Goal: Information Seeking & Learning: Check status

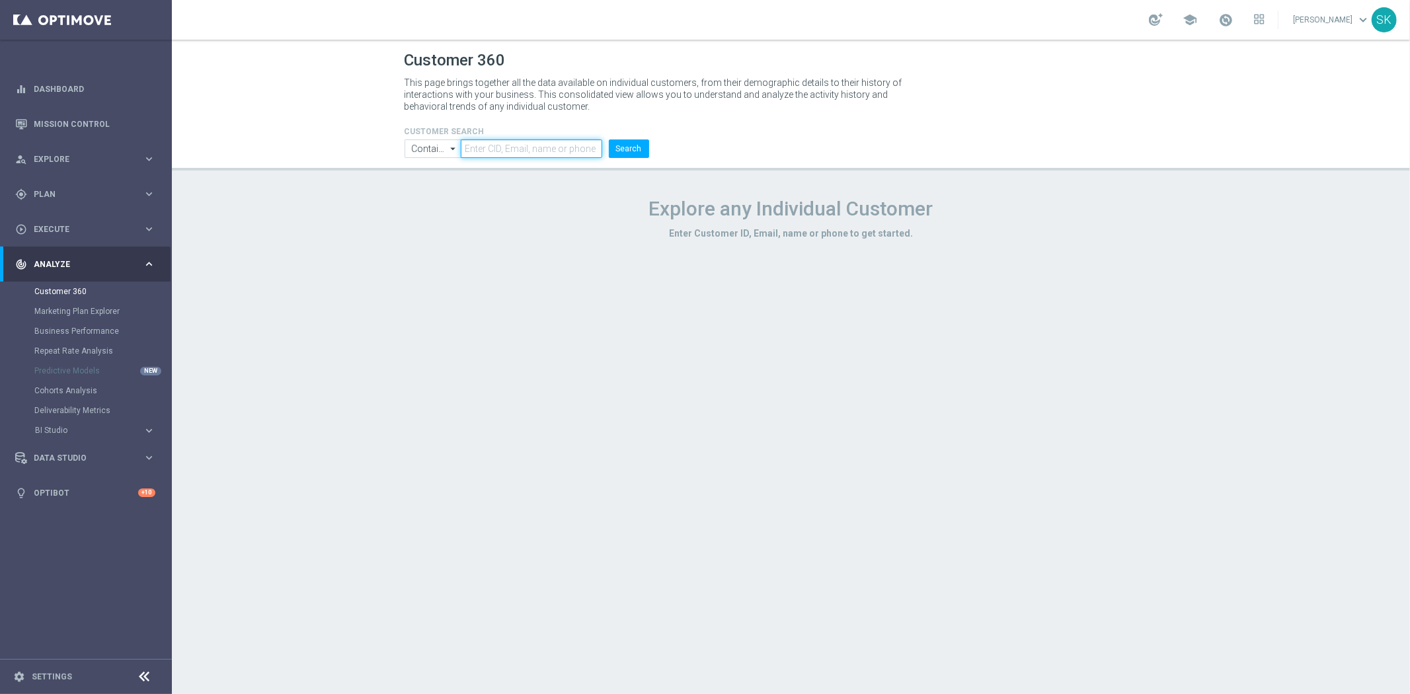
click at [565, 157] on input "text" at bounding box center [531, 148] width 141 height 19
paste input "914364"
type input "914364"
click at [609, 139] on button "Search" at bounding box center [629, 148] width 40 height 19
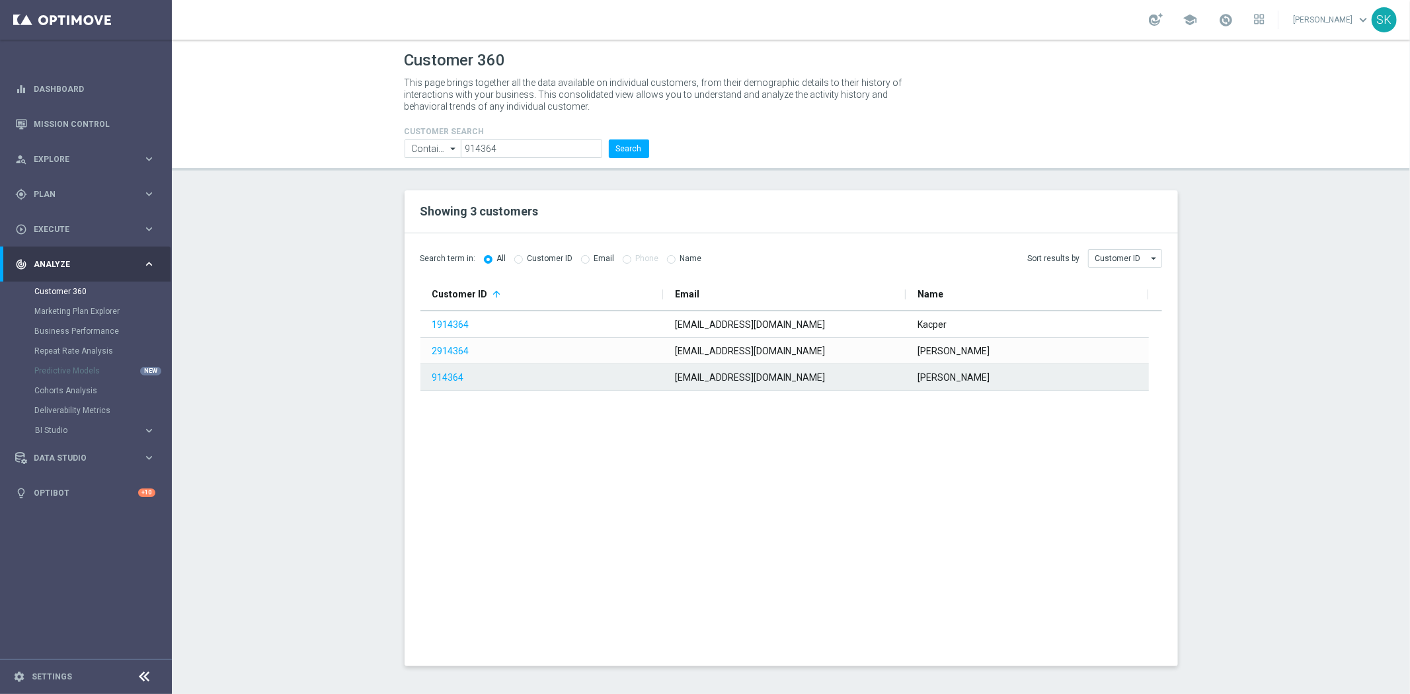
drag, startPoint x: 463, startPoint y: 373, endPoint x: 536, endPoint y: 446, distance: 102.4
click at [463, 373] on span "914364" at bounding box center [540, 377] width 217 height 25
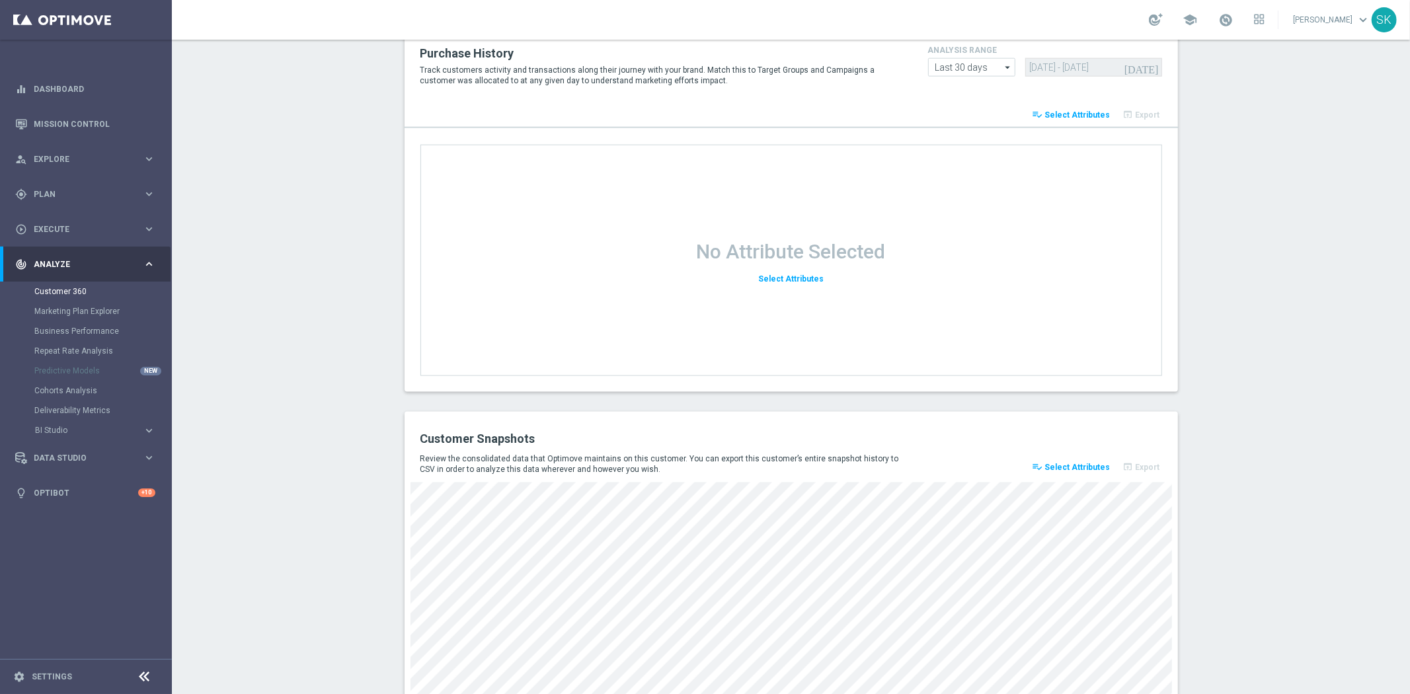
scroll to position [1597, 0]
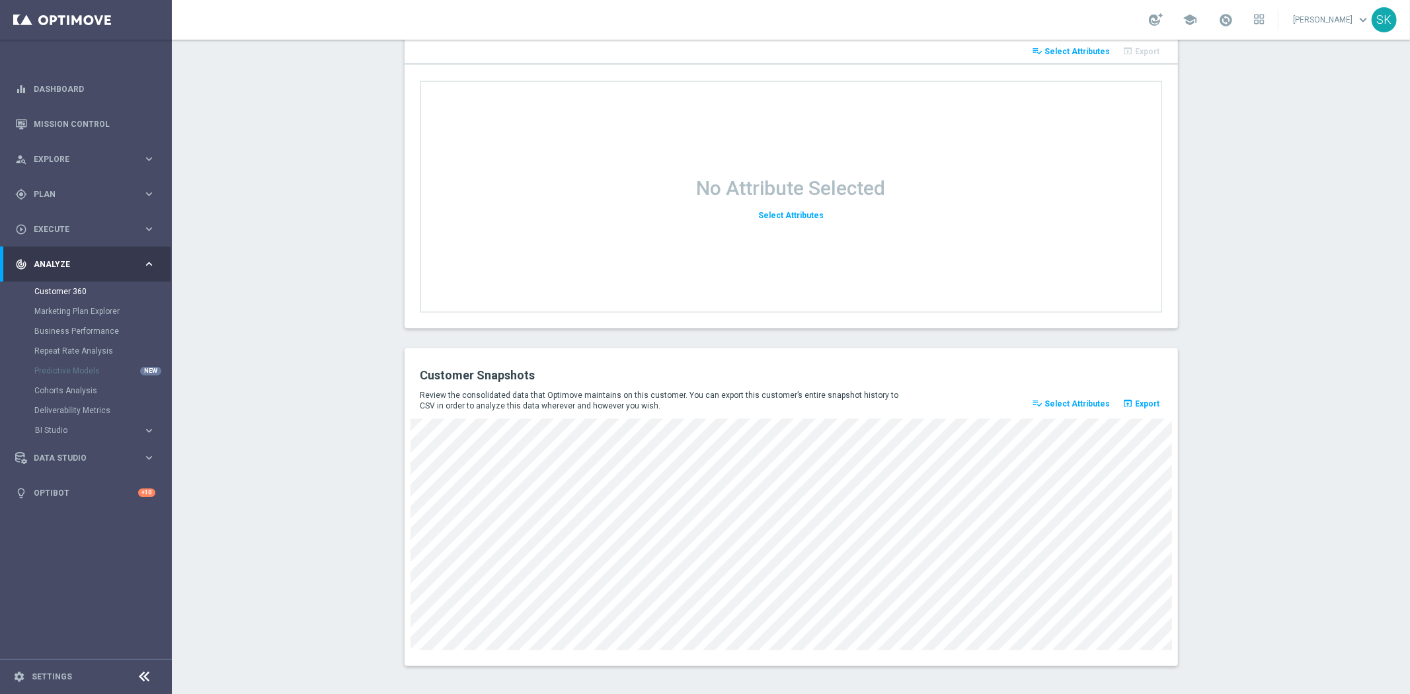
drag, startPoint x: 1341, startPoint y: 374, endPoint x: 1256, endPoint y: 361, distance: 85.6
